Goal: Task Accomplishment & Management: Use online tool/utility

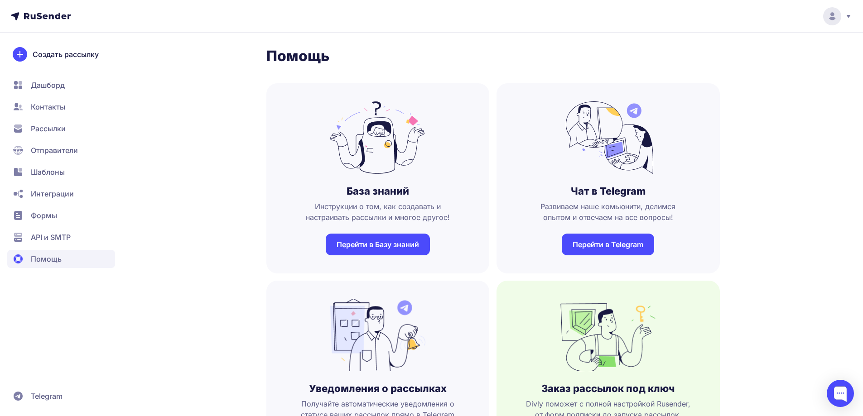
click at [56, 105] on span "Контакты" at bounding box center [48, 106] width 34 height 11
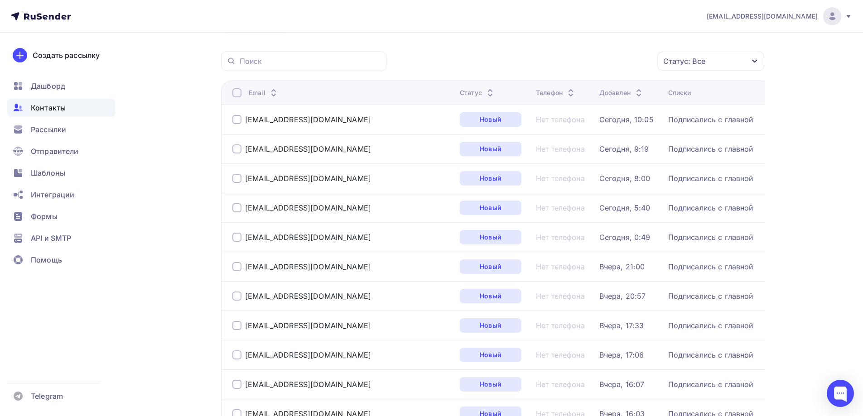
scroll to position [45, 0]
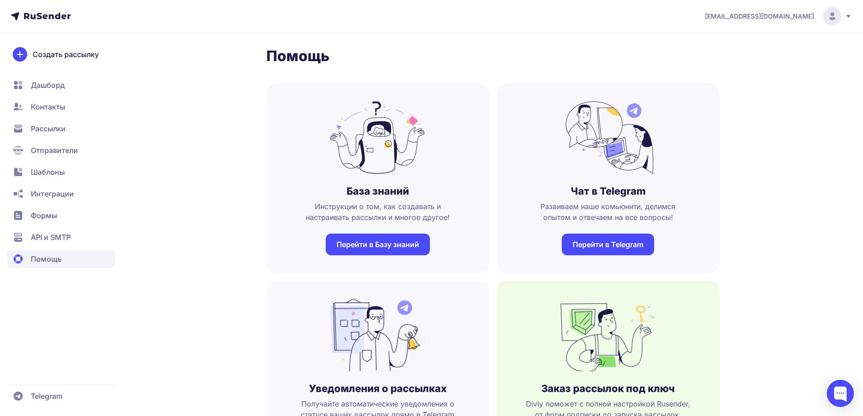
click at [62, 228] on span "Формы" at bounding box center [61, 237] width 108 height 18
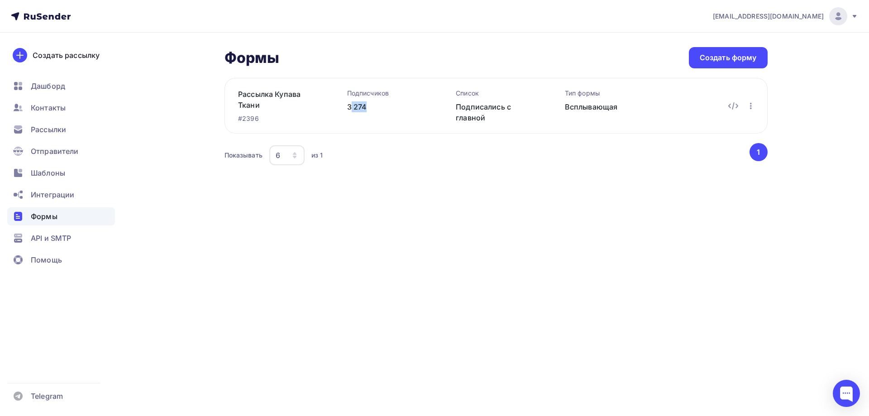
drag, startPoint x: 370, startPoint y: 107, endPoint x: 350, endPoint y: 106, distance: 20.4
click at [350, 106] on div "3 274" at bounding box center [387, 106] width 80 height 11
click at [751, 107] on icon "button" at bounding box center [751, 106] width 11 height 11
click at [724, 127] on div "Редактировать" at bounding box center [711, 129] width 87 height 11
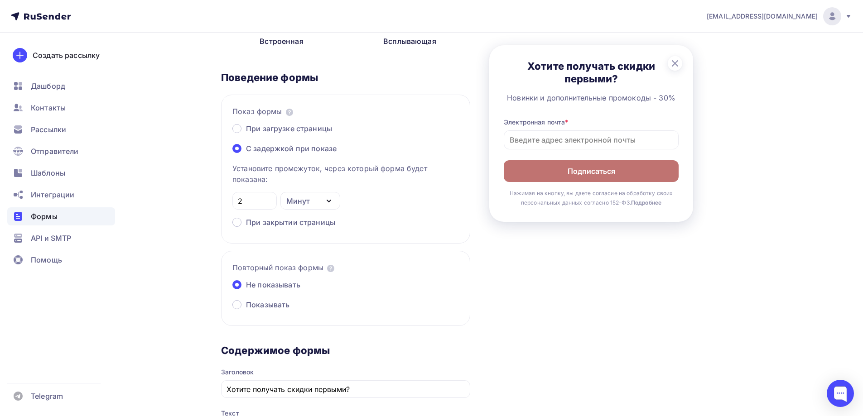
scroll to position [226, 0]
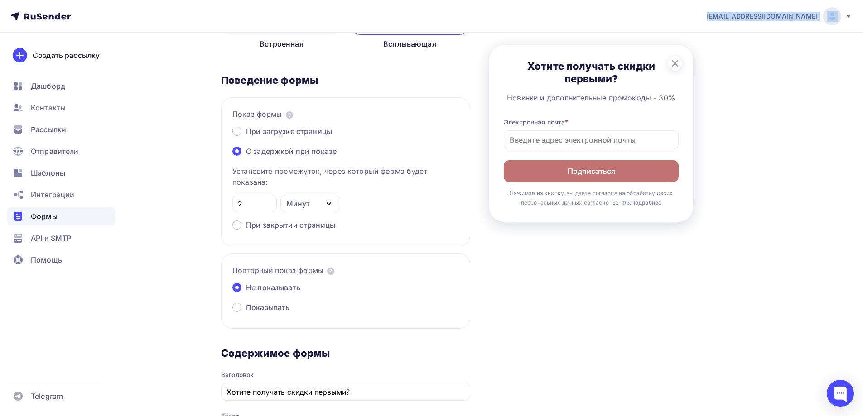
drag, startPoint x: 742, startPoint y: 13, endPoint x: 826, endPoint y: 14, distance: 84.7
click at [826, 14] on div "kupava43@yandex.ru Аккаунт Тарифы Выйти" at bounding box center [774, 16] width 155 height 18
copy div "[EMAIL_ADDRESS][DOMAIN_NAME]"
